Goal: Information Seeking & Learning: Learn about a topic

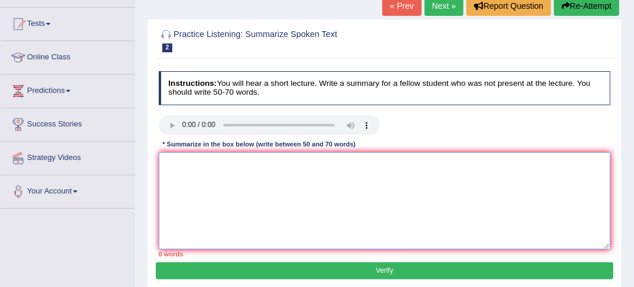
click at [581, 161] on textarea at bounding box center [385, 200] width 453 height 97
click at [368, 184] on textarea at bounding box center [385, 200] width 453 height 97
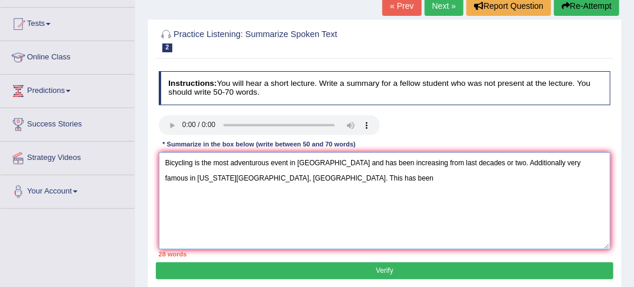
click at [327, 171] on textarea "Bicycling is the most adventurous event in United states and has been increasin…" at bounding box center [385, 200] width 453 height 97
click at [320, 170] on textarea "Bicycling is the most adventurous event in United states and has been increasin…" at bounding box center [385, 200] width 453 height 97
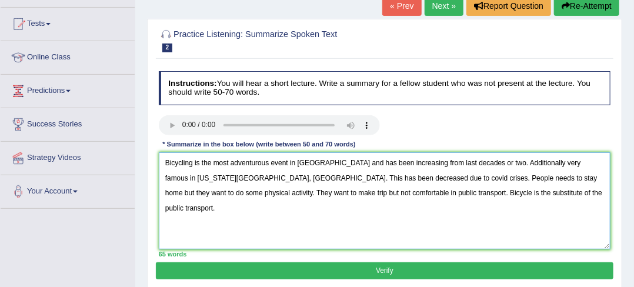
scroll to position [137, 0]
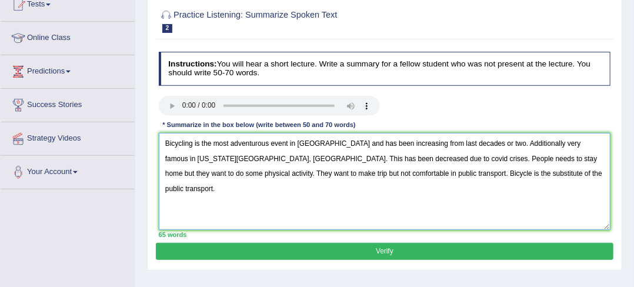
type textarea "Bicycling is the most adventurous event in United states and has been increasin…"
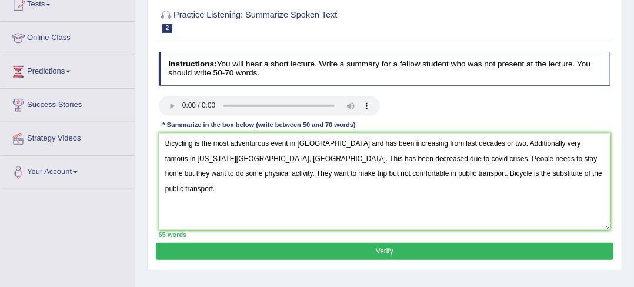
click at [350, 245] on button "Verify" at bounding box center [384, 251] width 457 height 17
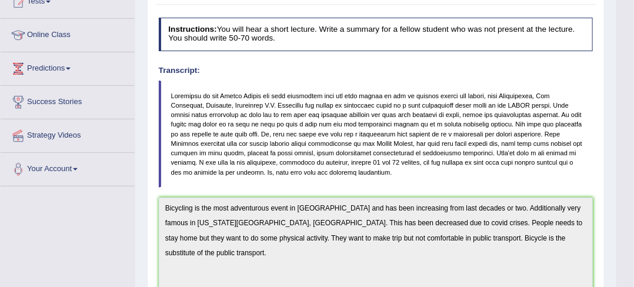
scroll to position [0, 0]
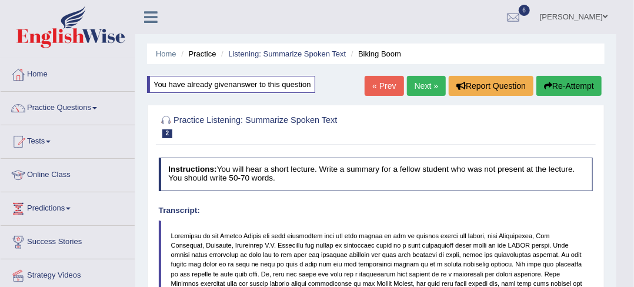
click at [416, 94] on link "Next »" at bounding box center [426, 86] width 39 height 20
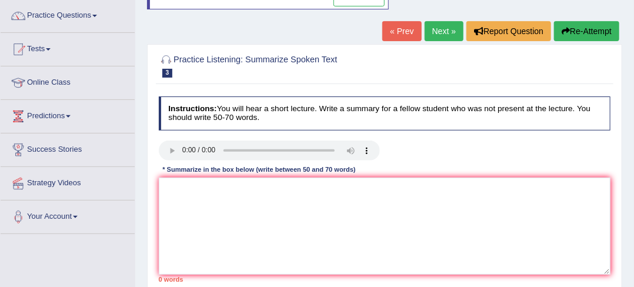
scroll to position [84, 0]
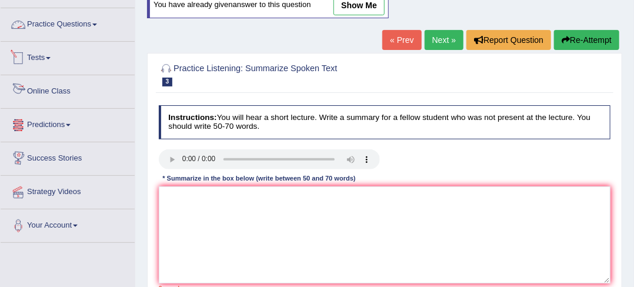
click at [68, 24] on link "Practice Questions" at bounding box center [68, 22] width 134 height 29
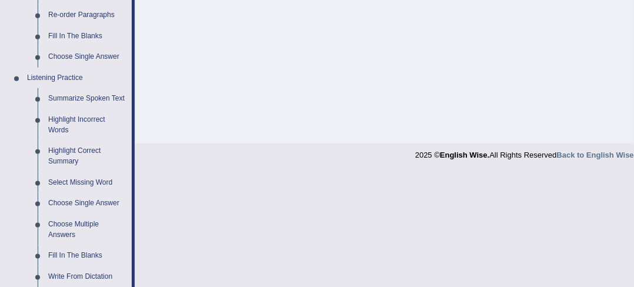
scroll to position [444, 0]
click at [58, 125] on link "Highlight Incorrect Words" at bounding box center [87, 126] width 89 height 31
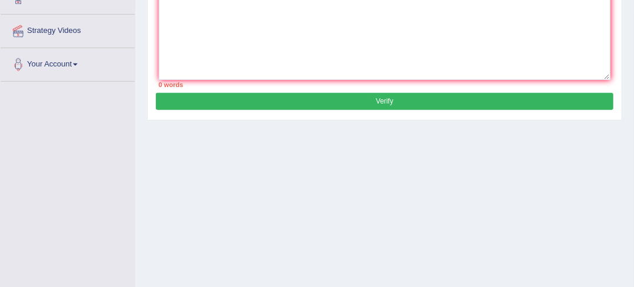
scroll to position [165, 0]
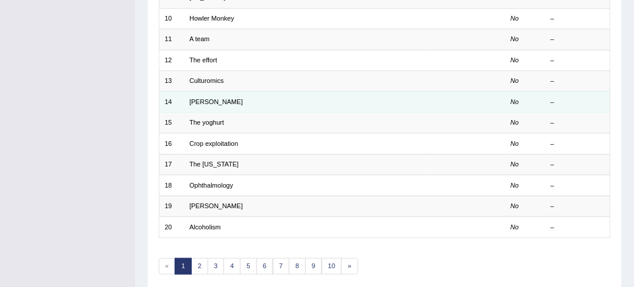
scroll to position [390, 0]
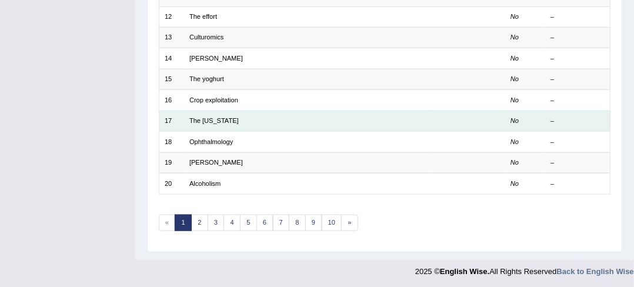
click at [252, 123] on td "The [US_STATE]" at bounding box center [307, 121] width 247 height 21
click at [204, 117] on link "The Texas" at bounding box center [214, 120] width 49 height 7
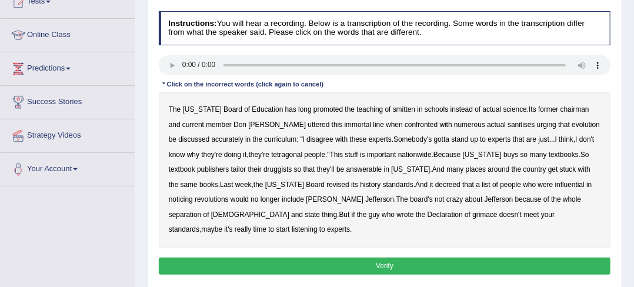
scroll to position [177, 0]
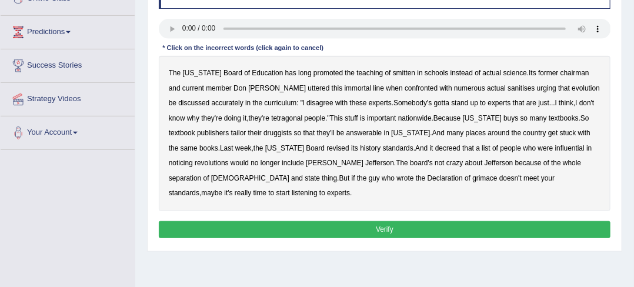
click at [285, 72] on b "has" at bounding box center [290, 73] width 11 height 8
click at [508, 88] on b "sanitises" at bounding box center [521, 88] width 27 height 8
click at [249, 120] on b "they're" at bounding box center [259, 118] width 21 height 8
click at [271, 119] on b "tetragonal" at bounding box center [286, 118] width 31 height 8
click at [249, 119] on b "they're" at bounding box center [259, 118] width 21 height 8
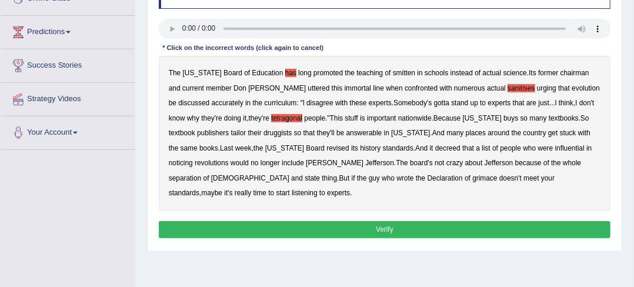
click at [264, 133] on b "druggists" at bounding box center [278, 133] width 28 height 8
click at [347, 133] on b "answerable" at bounding box center [365, 133] width 36 height 8
click at [193, 159] on b "noticing" at bounding box center [181, 163] width 24 height 8
drag, startPoint x: 341, startPoint y: 178, endPoint x: 353, endPoint y: 175, distance: 12.7
click at [347, 177] on div "The Texas Board of Education has long promoted the teaching of smitten in schoo…" at bounding box center [385, 133] width 453 height 155
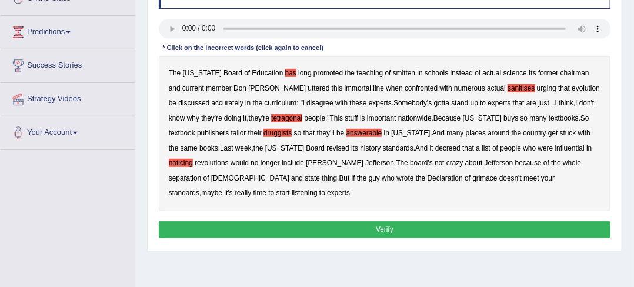
click at [473, 179] on b "grimace" at bounding box center [485, 178] width 25 height 8
click at [379, 221] on button "Verify" at bounding box center [385, 229] width 453 height 17
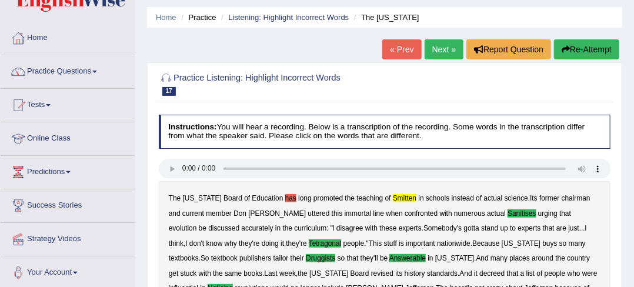
scroll to position [0, 0]
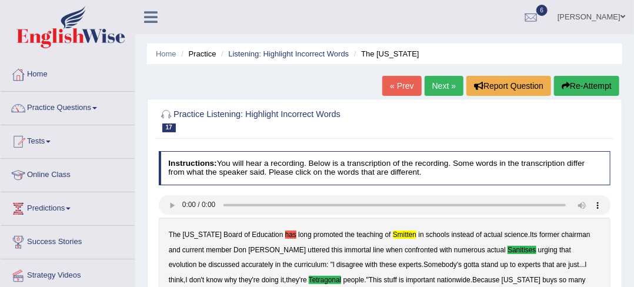
click at [440, 81] on link "Next »" at bounding box center [444, 86] width 39 height 20
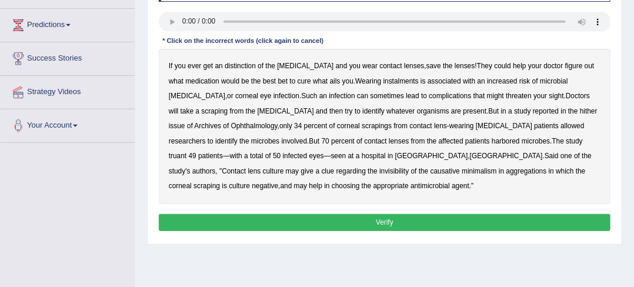
scroll to position [118, 0]
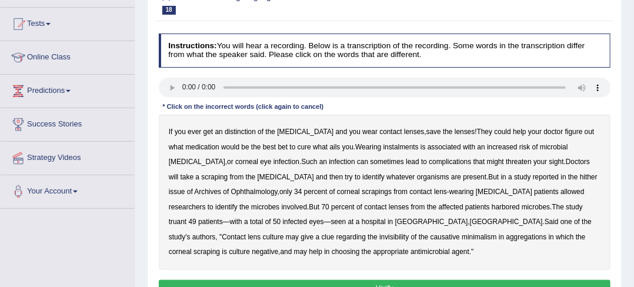
click at [386, 147] on b "instalments" at bounding box center [401, 147] width 35 height 8
click at [580, 177] on b "hither" at bounding box center [589, 177] width 18 height 8
click at [380, 237] on b "invisibility" at bounding box center [394, 237] width 29 height 8
click at [462, 235] on b "minimalism" at bounding box center [479, 237] width 35 height 8
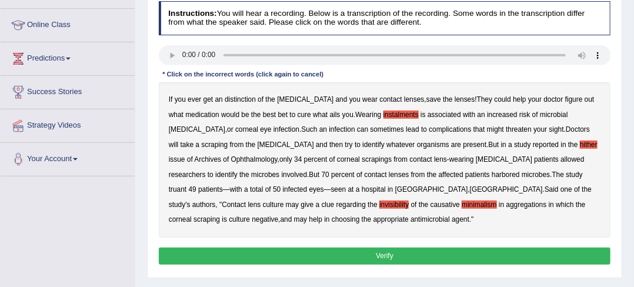
scroll to position [177, 0]
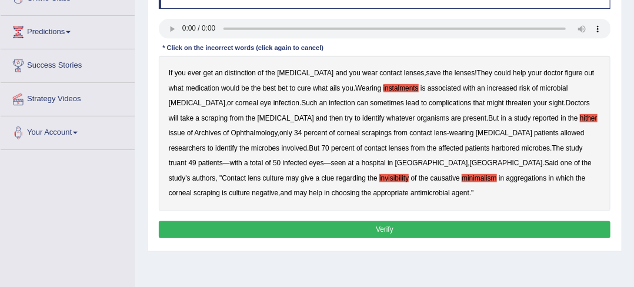
drag, startPoint x: 372, startPoint y: 227, endPoint x: 378, endPoint y: 227, distance: 5.9
click at [376, 227] on button "Verify" at bounding box center [385, 229] width 453 height 17
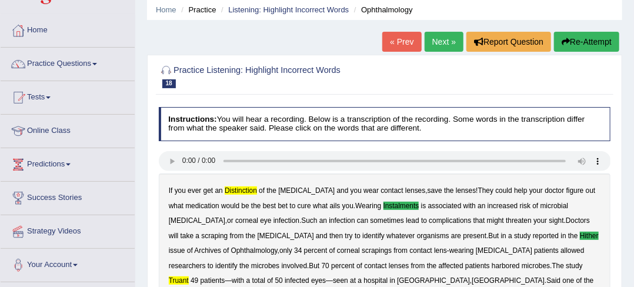
scroll to position [0, 0]
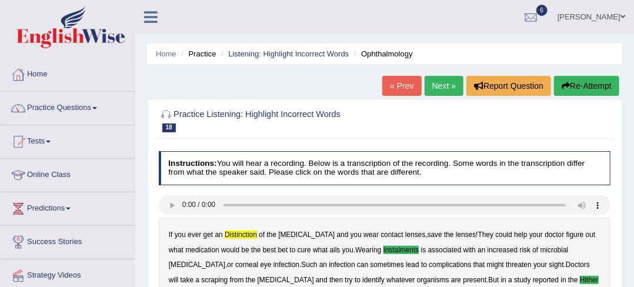
click at [434, 83] on link "Next »" at bounding box center [444, 86] width 39 height 20
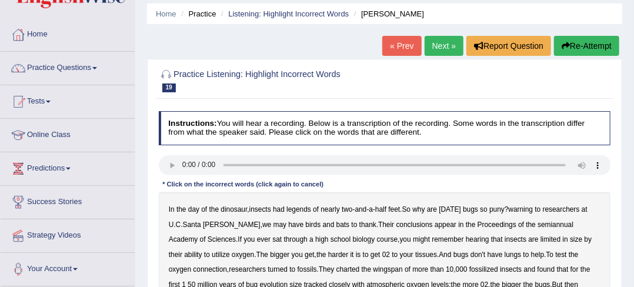
scroll to position [118, 0]
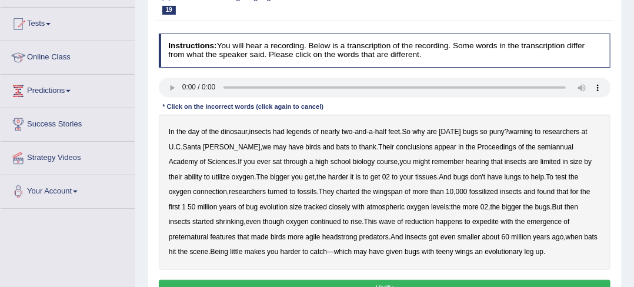
click at [300, 134] on b "legends" at bounding box center [299, 132] width 25 height 8
click at [523, 129] on b "warning" at bounding box center [521, 132] width 25 height 8
click at [378, 147] on b "Their" at bounding box center [386, 147] width 16 height 8
click at [538, 148] on b "semiannual" at bounding box center [556, 147] width 36 height 8
click at [364, 221] on b "This" at bounding box center [370, 222] width 13 height 8
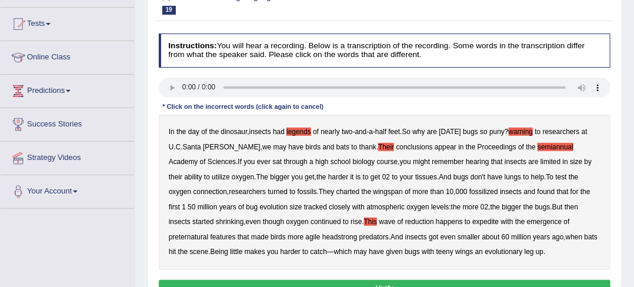
drag, startPoint x: 306, startPoint y: 239, endPoint x: 318, endPoint y: 238, distance: 11.8
click at [323, 238] on b "headstrong" at bounding box center [340, 237] width 35 height 8
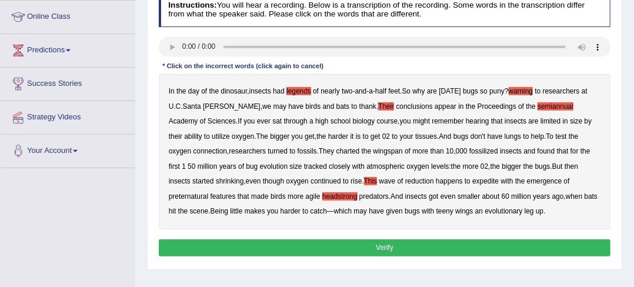
scroll to position [177, 0]
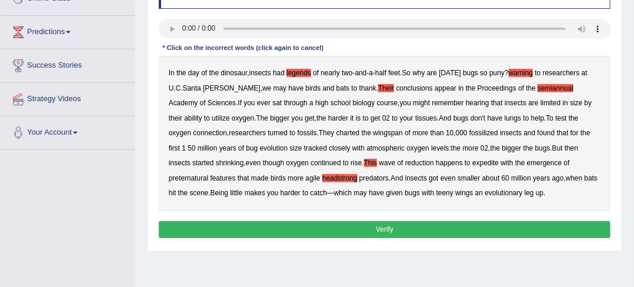
click at [441, 229] on button "Verify" at bounding box center [385, 229] width 453 height 17
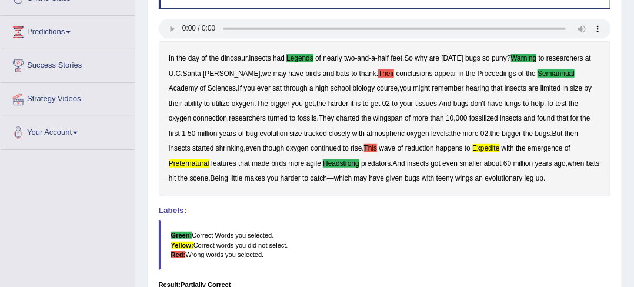
click at [378, 69] on b "Their" at bounding box center [386, 73] width 16 height 8
click at [364, 144] on b "This" at bounding box center [370, 148] width 13 height 8
click at [473, 149] on b "expedite" at bounding box center [486, 148] width 27 height 8
click at [210, 159] on b "preternatural" at bounding box center [189, 163] width 41 height 8
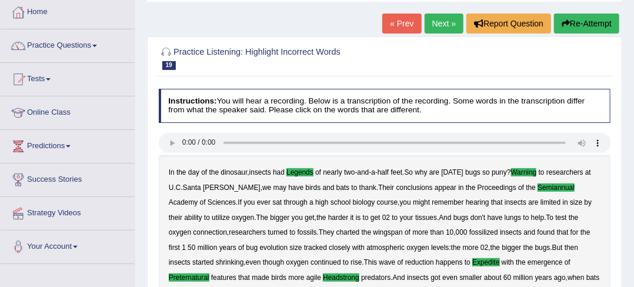
scroll to position [0, 0]
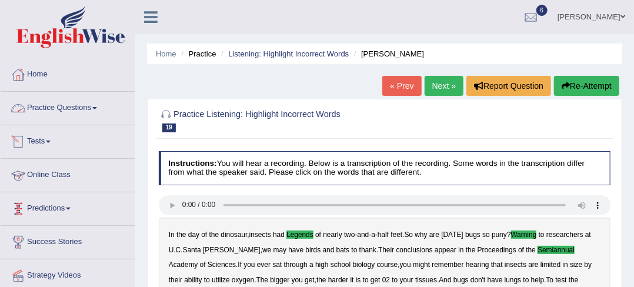
click at [85, 105] on link "Practice Questions" at bounding box center [68, 106] width 134 height 29
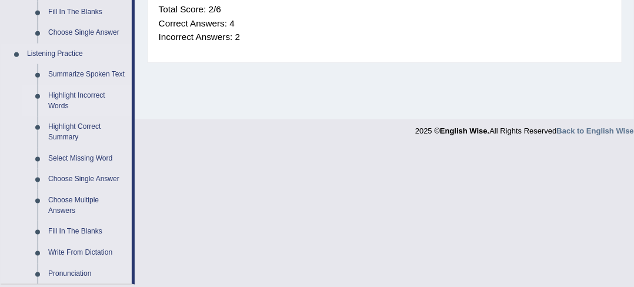
scroll to position [486, 0]
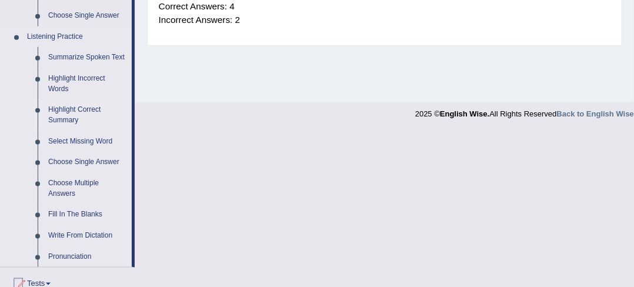
click at [67, 123] on link "Highlight Correct Summary" at bounding box center [87, 114] width 89 height 31
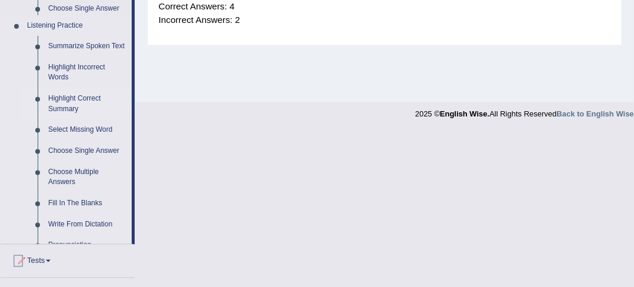
scroll to position [466, 0]
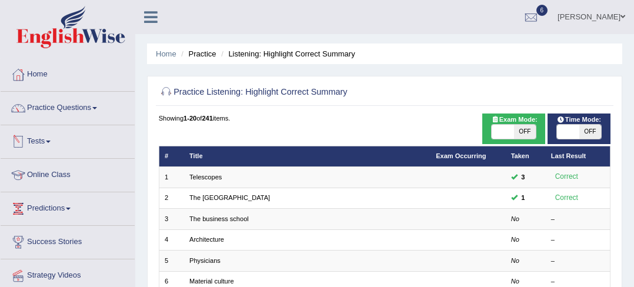
click at [310, 223] on td "The business school" at bounding box center [307, 219] width 247 height 21
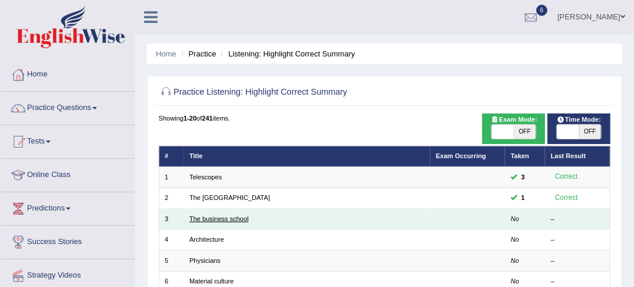
click at [236, 215] on link "The business school" at bounding box center [219, 218] width 59 height 7
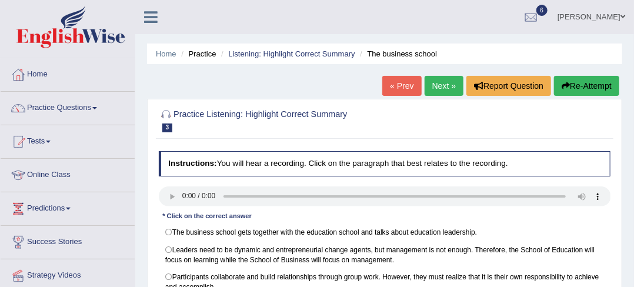
click at [52, 110] on link "Practice Questions" at bounding box center [68, 106] width 134 height 29
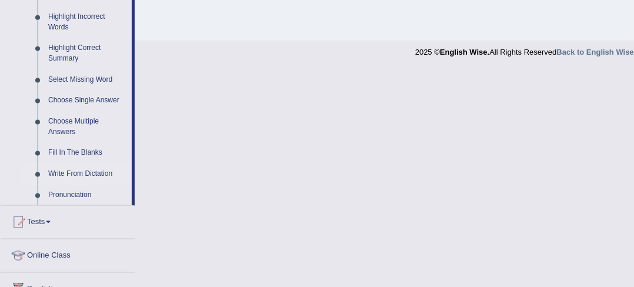
scroll to position [471, 0]
